Goal: Find specific page/section: Find specific page/section

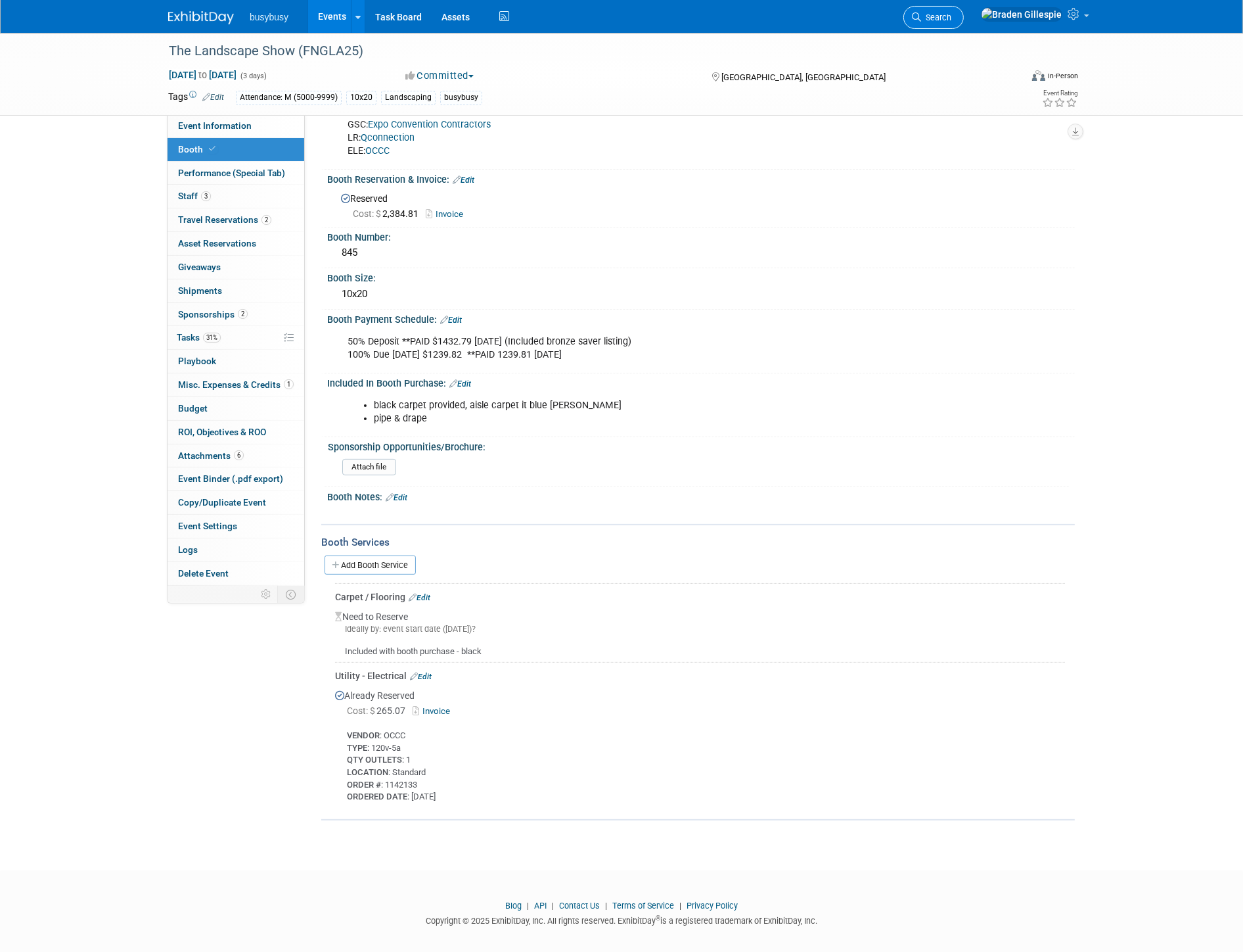
click at [952, 18] on span "Search" at bounding box center [936, 18] width 31 height 10
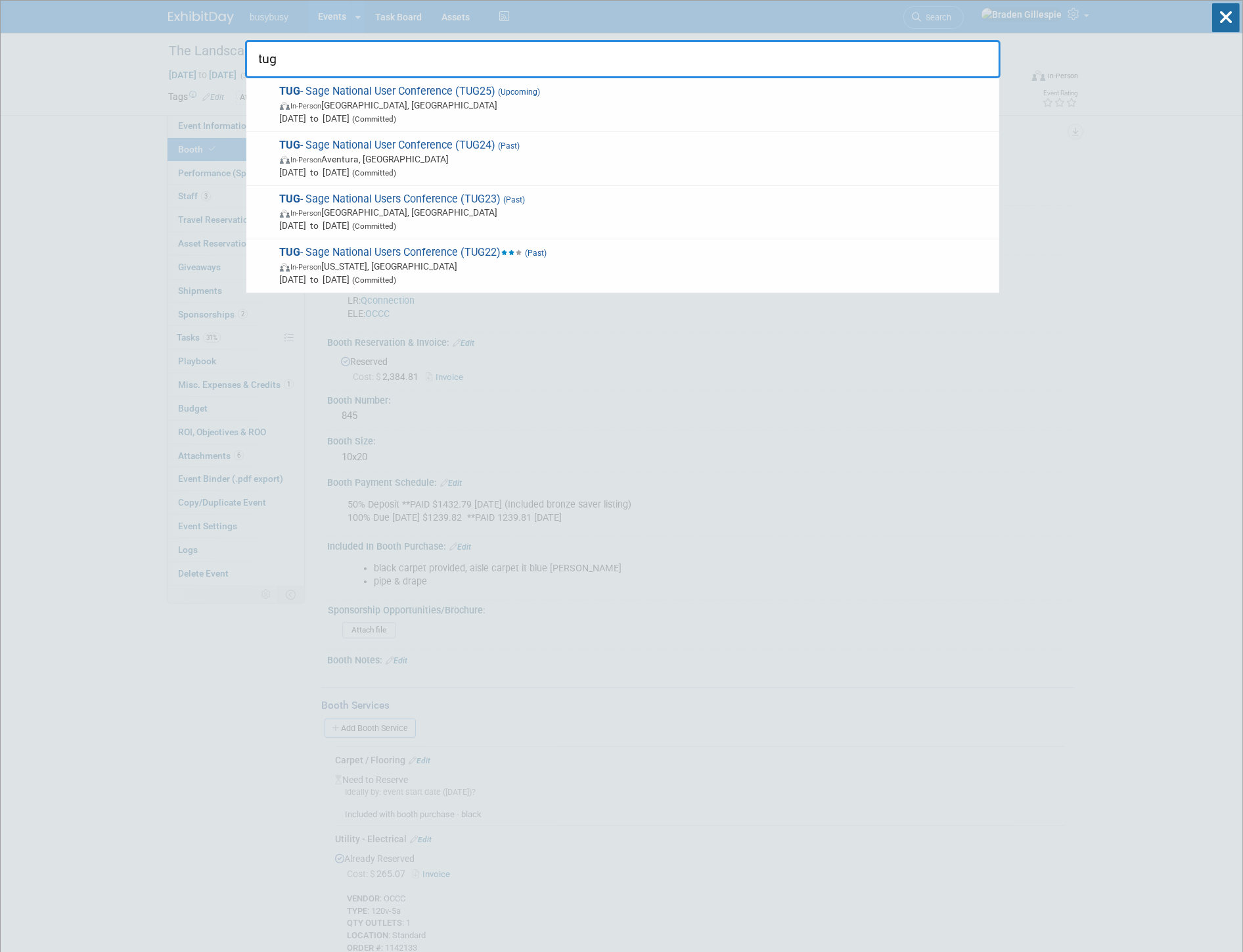
type input "tug"
click at [658, 105] on span "In-Person [GEOGRAPHIC_DATA], [GEOGRAPHIC_DATA]" at bounding box center [636, 105] width 713 height 13
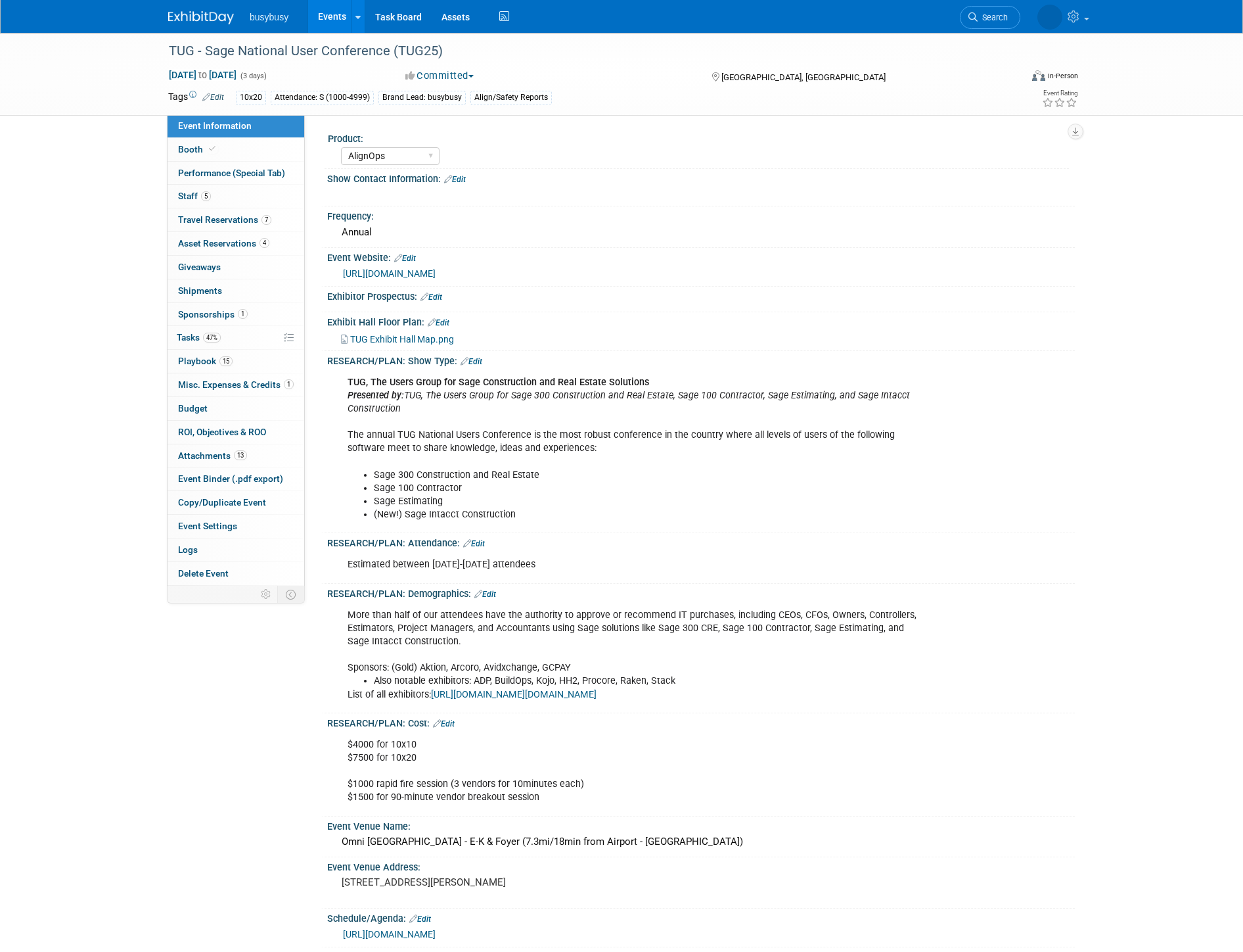
select select "AlignOps"
drag, startPoint x: 228, startPoint y: 156, endPoint x: 237, endPoint y: 163, distance: 11.4
click at [227, 156] on link "Booth" at bounding box center [236, 150] width 137 height 23
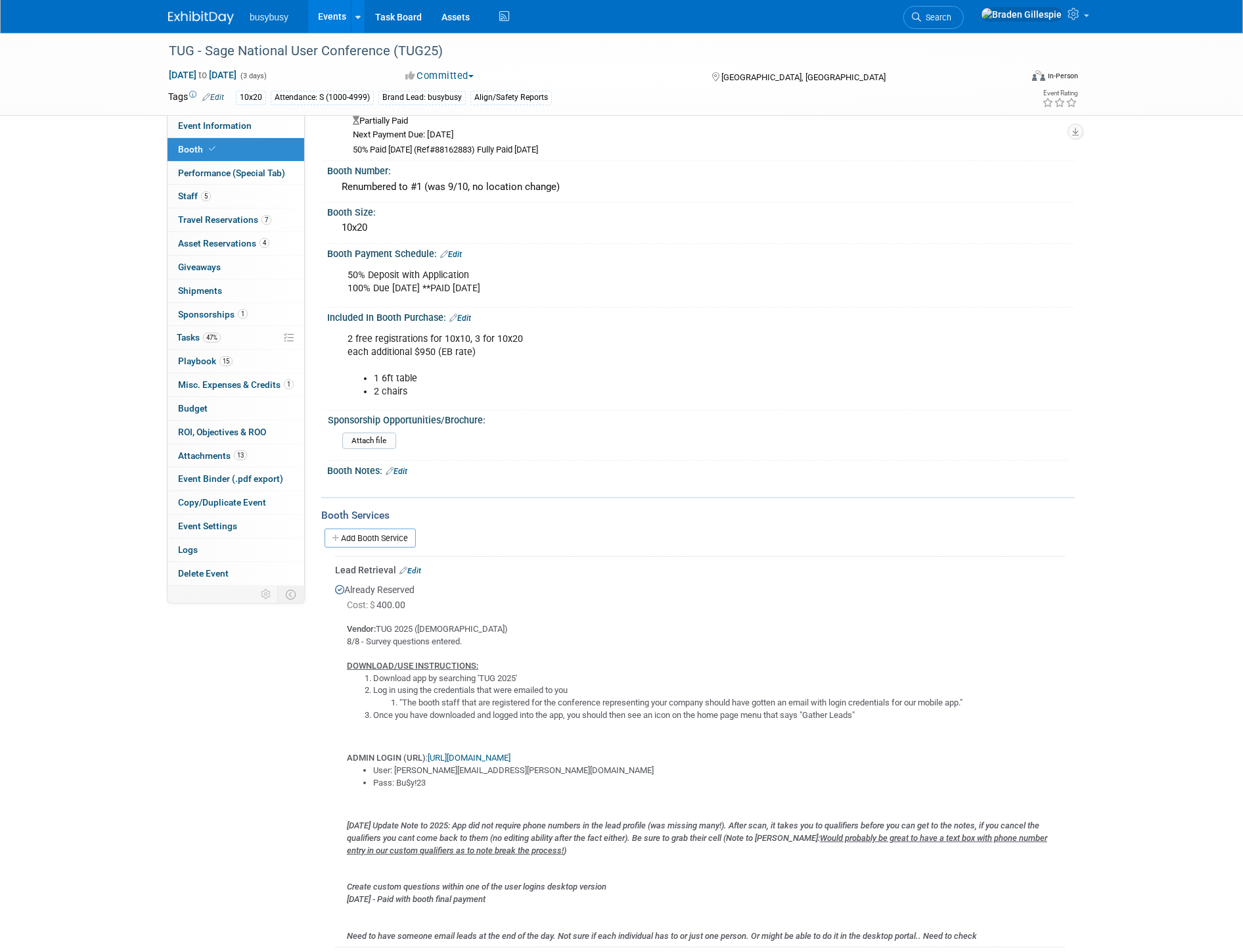
scroll to position [575, 0]
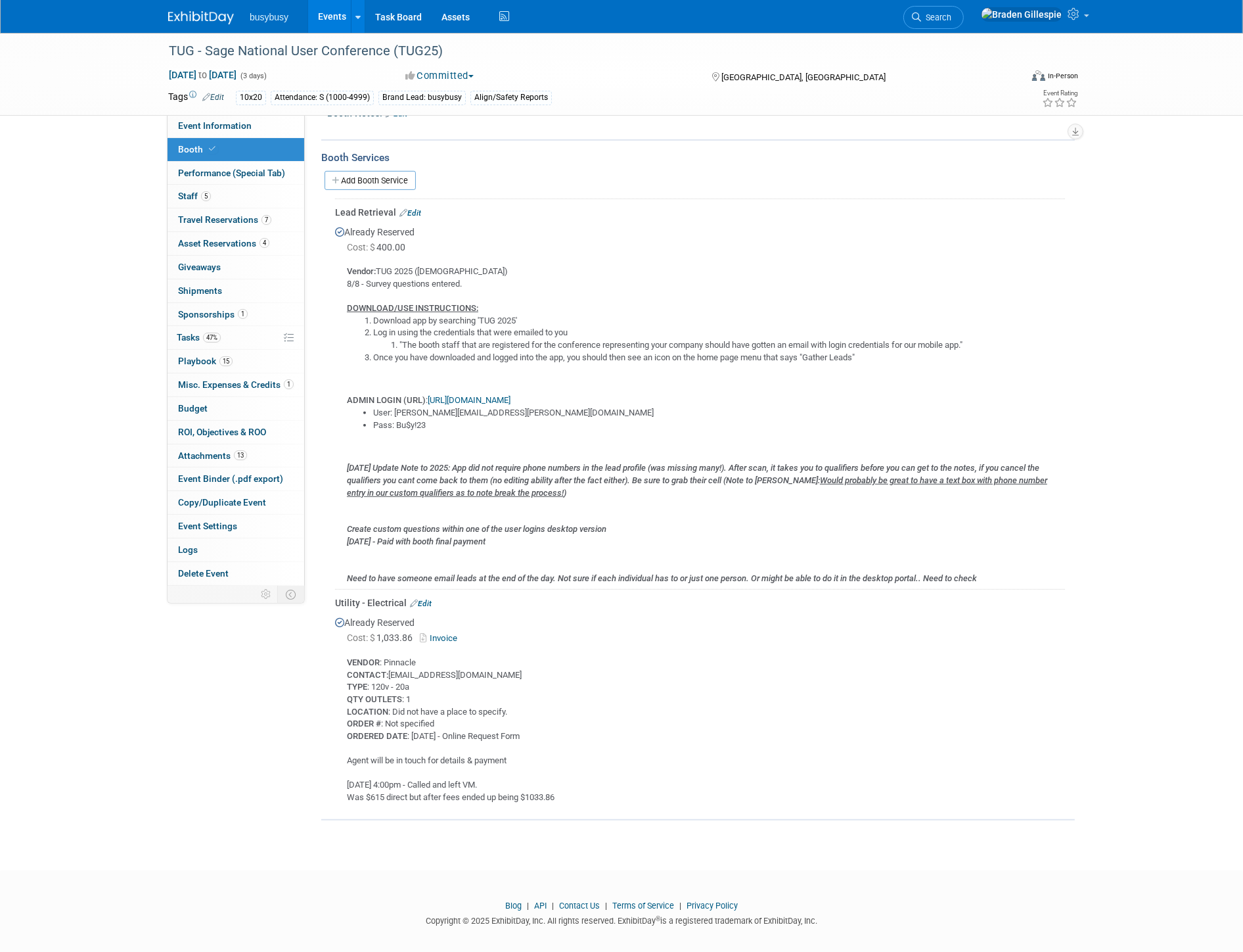
click at [511, 395] on link "https://connect-v3.jujama.com/2025-TUG-National-Users-Conference" at bounding box center [469, 400] width 83 height 10
click at [201, 17] on img at bounding box center [201, 18] width 66 height 13
